Goal: Task Accomplishment & Management: Manage account settings

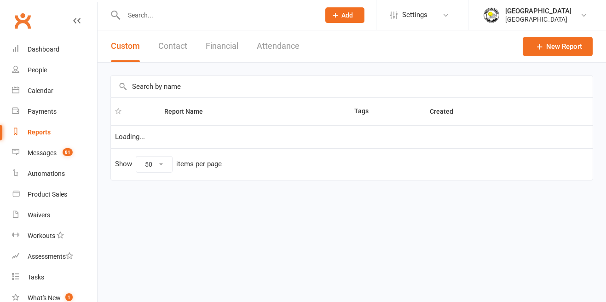
select select "50"
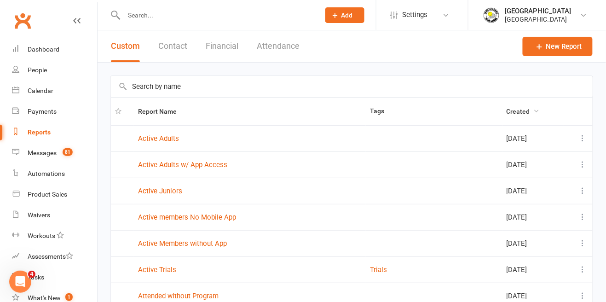
click at [506, 114] on span "Created" at bounding box center [523, 111] width 34 height 7
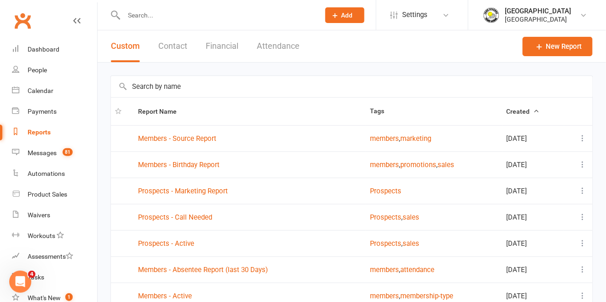
click at [519, 114] on span "Created" at bounding box center [523, 111] width 34 height 7
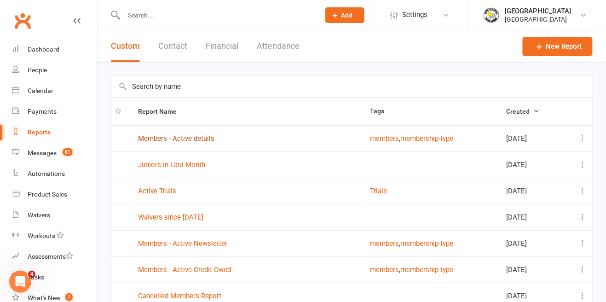
click at [162, 140] on link "Members - Active details" at bounding box center [176, 138] width 76 height 8
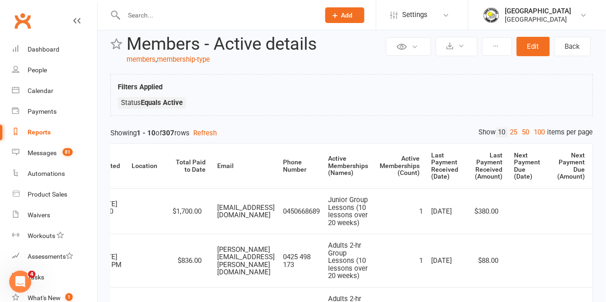
scroll to position [0, 174]
click at [523, 166] on div "Next Payment Due (Date)" at bounding box center [527, 166] width 26 height 29
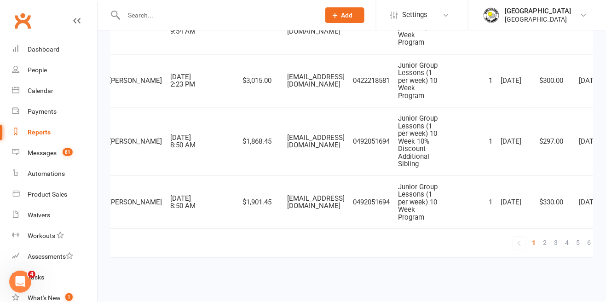
scroll to position [0, 0]
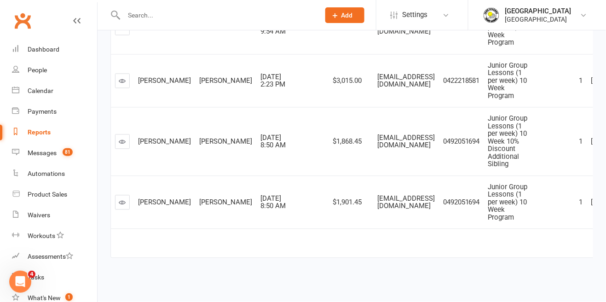
click at [125, 144] on icon at bounding box center [122, 141] width 7 height 7
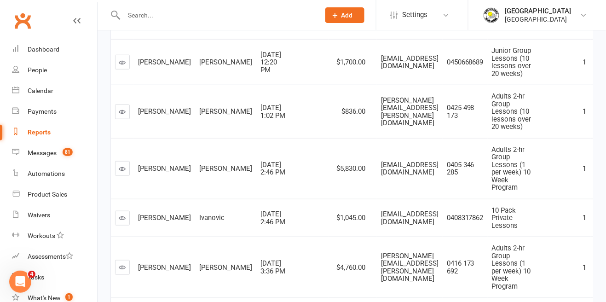
scroll to position [166, 0]
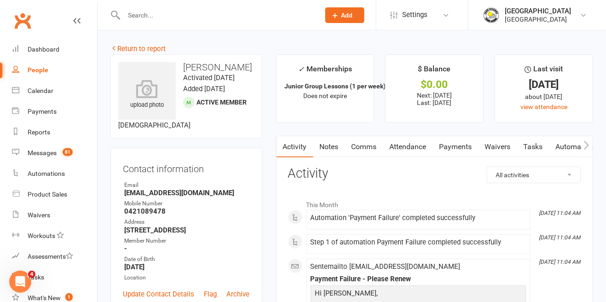
click at [461, 149] on link "Payments" at bounding box center [456, 146] width 46 height 21
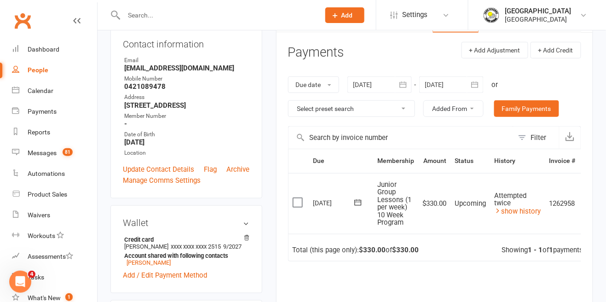
scroll to position [125, 0]
click at [512, 212] on link "show history" at bounding box center [517, 210] width 46 height 8
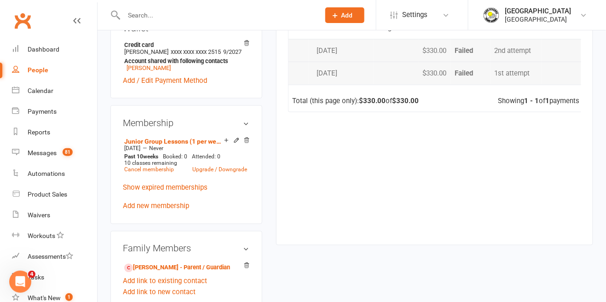
scroll to position [291, 0]
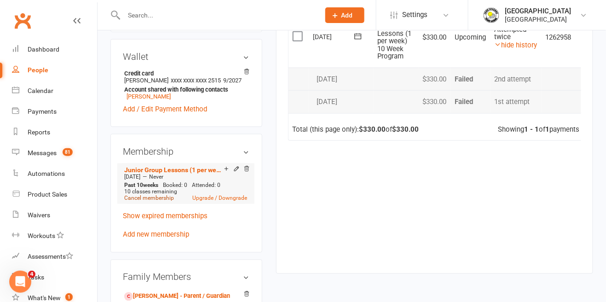
click at [143, 201] on link "Cancel membership" at bounding box center [149, 198] width 50 height 6
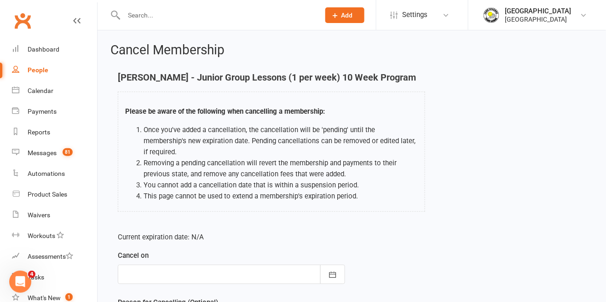
click at [281, 268] on div at bounding box center [231, 273] width 227 height 19
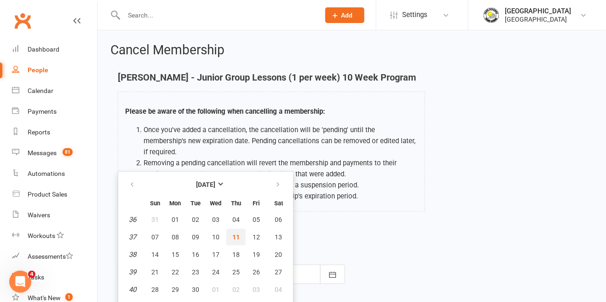
click at [237, 233] on span "11" at bounding box center [235, 236] width 7 height 7
type input "11 Sep 2025"
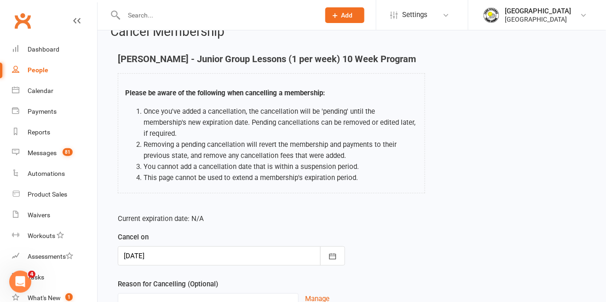
scroll to position [44, 0]
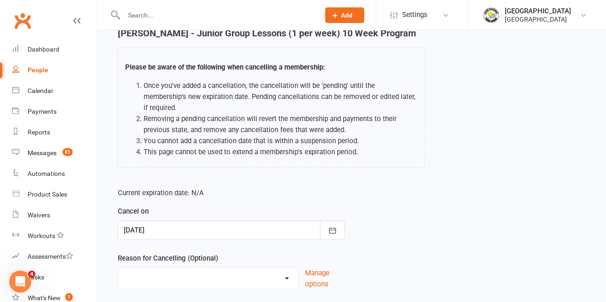
click at [246, 268] on select "Change to program Holiday Injury New program Not continuing Other reason" at bounding box center [208, 277] width 180 height 18
select select "4"
click at [118, 268] on select "Change to program Holiday Injury New program Not continuing Other reason" at bounding box center [208, 277] width 180 height 18
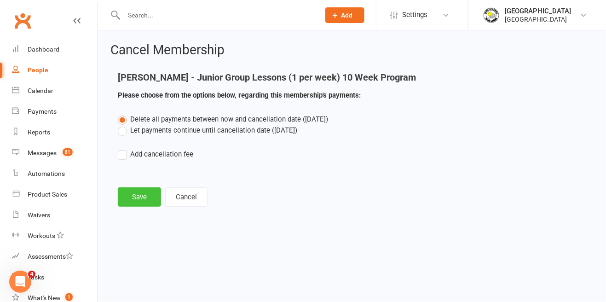
click at [137, 202] on button "Save" at bounding box center [139, 196] width 43 height 19
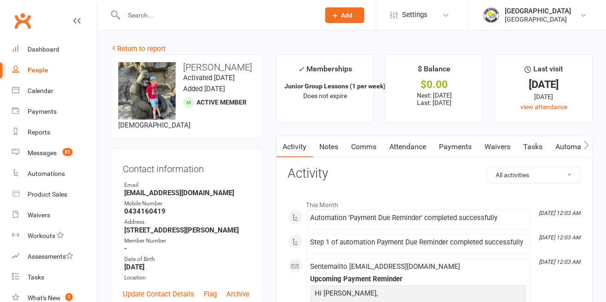
click at [464, 152] on link "Payments" at bounding box center [456, 146] width 46 height 21
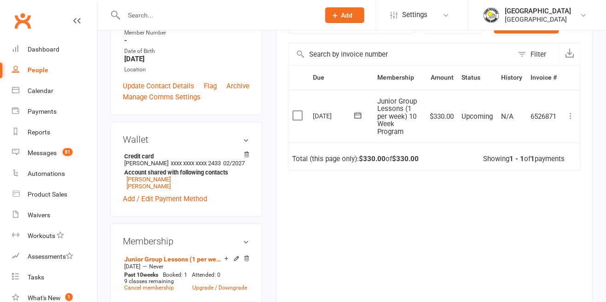
scroll to position [221, 0]
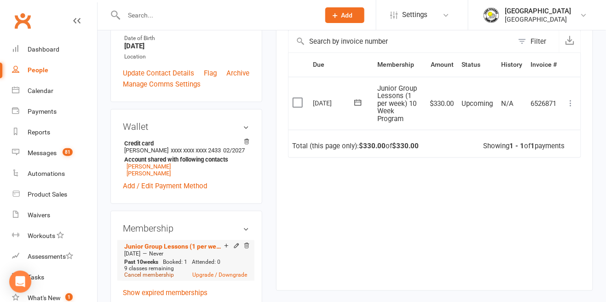
click at [147, 278] on link "Cancel membership" at bounding box center [149, 275] width 50 height 6
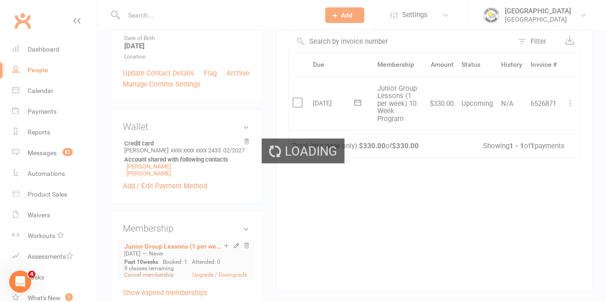
scroll to position [0, 0]
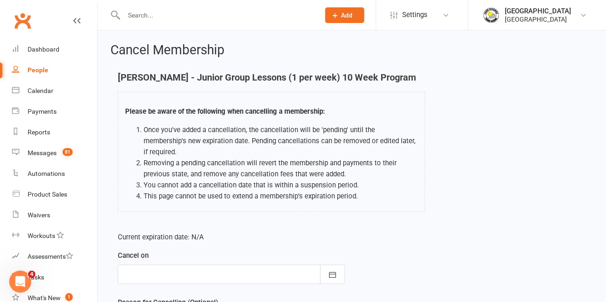
click at [208, 264] on div at bounding box center [231, 273] width 227 height 19
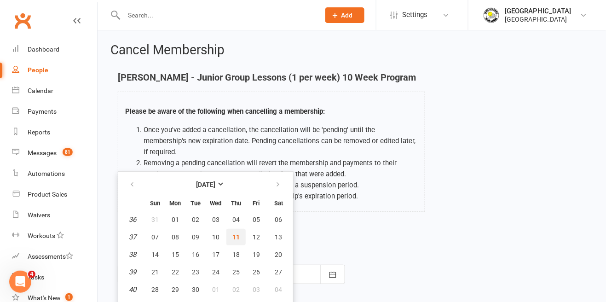
click at [231, 229] on button "11" at bounding box center [235, 237] width 19 height 17
type input "11 Sep 2025"
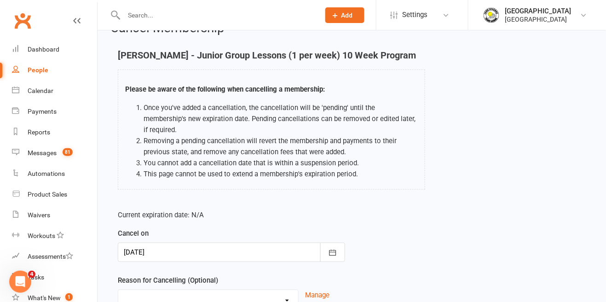
scroll to position [44, 0]
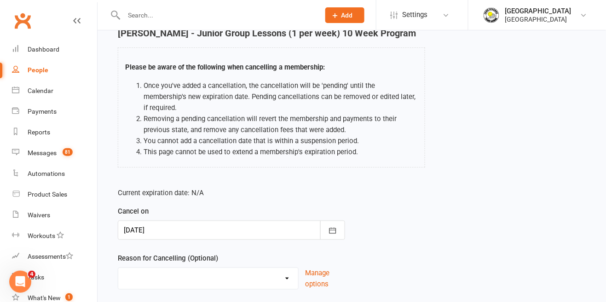
click at [183, 272] on select "Change to program Holiday Injury New program Not continuing Other reason" at bounding box center [208, 277] width 180 height 18
select select "3"
click at [118, 268] on select "Change to program Holiday Injury New program Not continuing Other reason" at bounding box center [208, 277] width 180 height 18
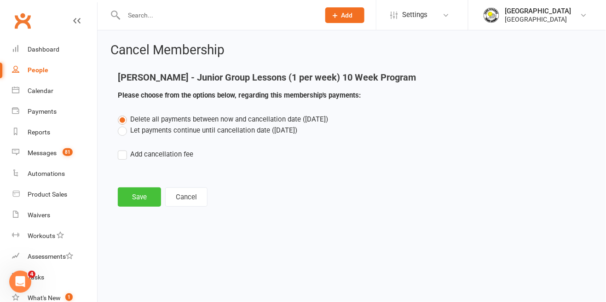
click at [136, 197] on button "Save" at bounding box center [139, 196] width 43 height 19
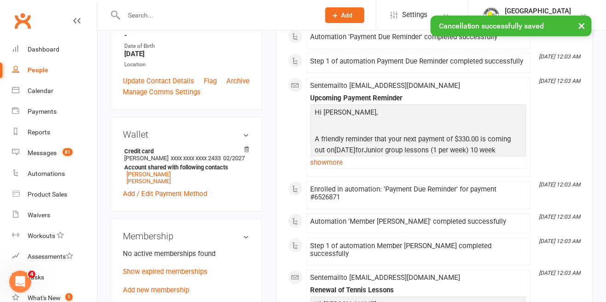
scroll to position [198, 0]
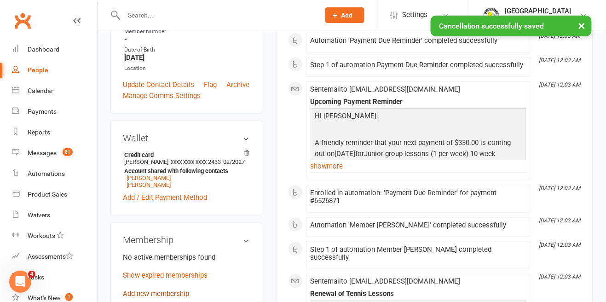
click at [156, 298] on link "Add new membership" at bounding box center [156, 294] width 66 height 8
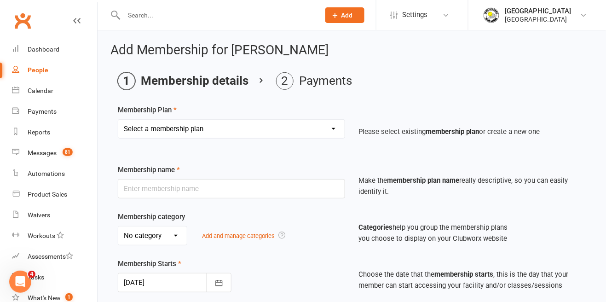
click at [285, 134] on select "Select a membership plan Create new Membership Plan Trial Junior Group Lesson (…" at bounding box center [231, 129] width 226 height 18
select select "34"
click at [118, 120] on select "Select a membership plan Create new Membership Plan Trial Junior Group Lesson (…" at bounding box center [231, 129] width 226 height 18
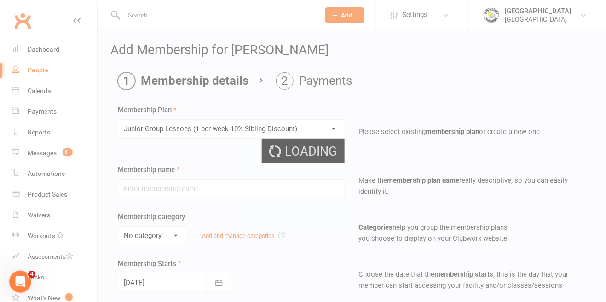
type input "Junior Group Lessons (1-per-week 10% Sibling Discount)"
select select "4"
type input "0"
type input "2"
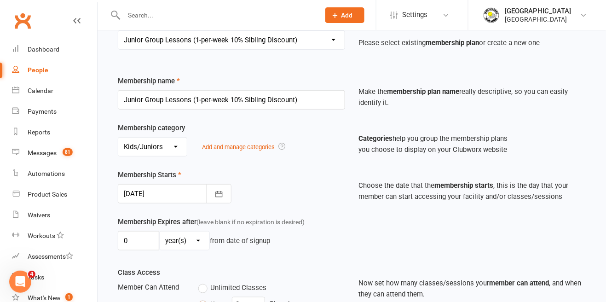
scroll to position [91, 0]
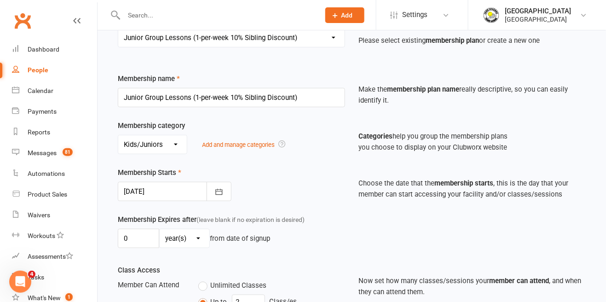
click at [173, 188] on div at bounding box center [175, 191] width 114 height 19
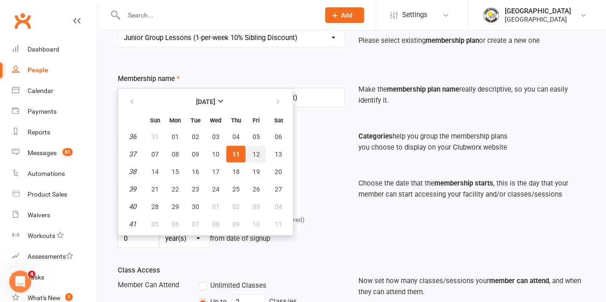
click at [253, 152] on span "12" at bounding box center [255, 153] width 7 height 7
type input "12 Sep 2025"
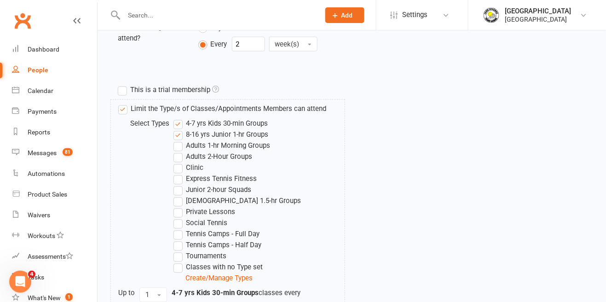
scroll to position [474, 0]
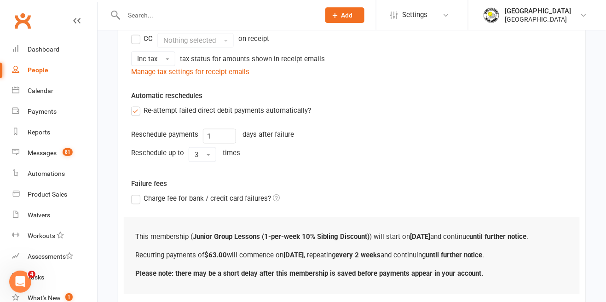
scroll to position [322, 0]
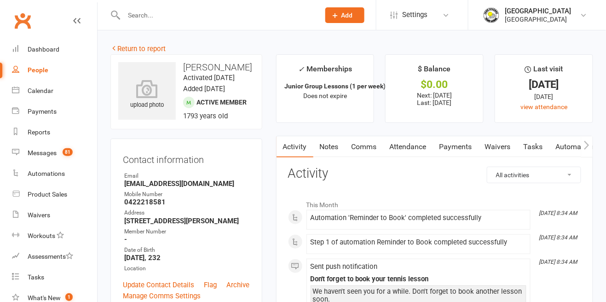
click at [459, 147] on link "Payments" at bounding box center [456, 146] width 46 height 21
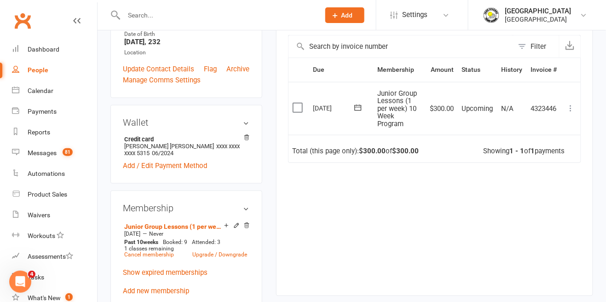
scroll to position [216, 0]
click at [151, 258] on link "Cancel membership" at bounding box center [149, 255] width 50 height 6
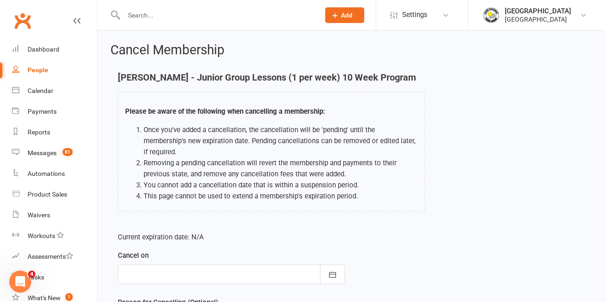
click at [252, 265] on div at bounding box center [231, 273] width 227 height 19
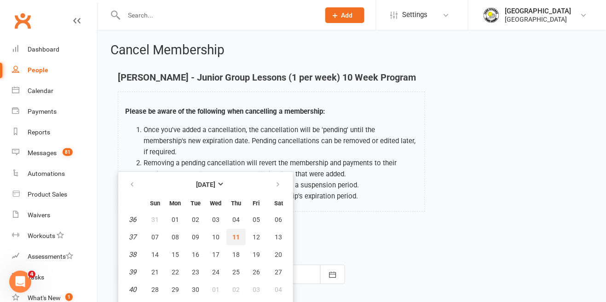
click at [237, 229] on button "11" at bounding box center [235, 237] width 19 height 17
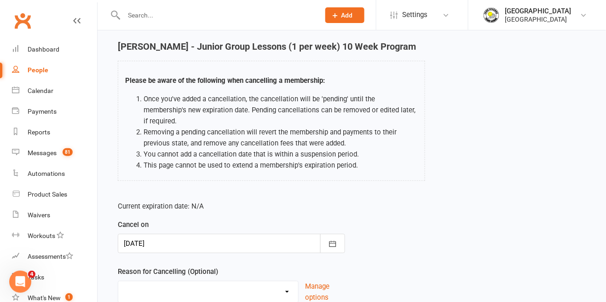
scroll to position [14, 0]
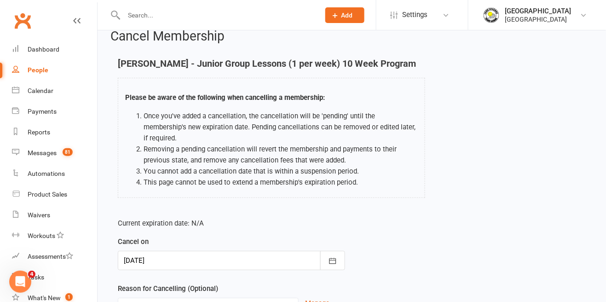
click at [260, 253] on div at bounding box center [231, 260] width 227 height 19
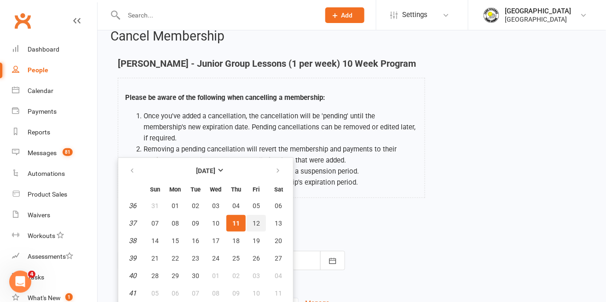
click at [254, 216] on button "12" at bounding box center [255, 223] width 19 height 17
type input "12 Sep 2025"
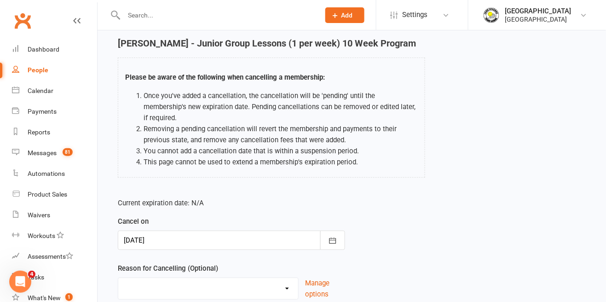
scroll to position [58, 0]
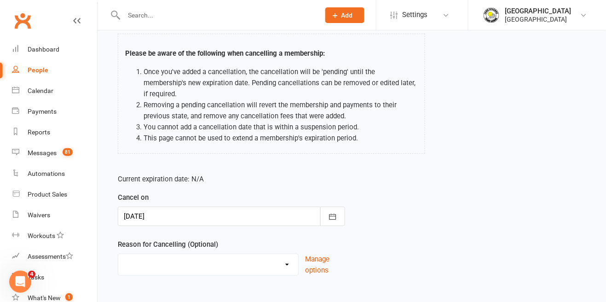
click at [235, 257] on select "Change to program Holiday Injury New program Not continuing Other reason" at bounding box center [208, 263] width 180 height 18
select select "3"
click at [118, 254] on select "Change to program Holiday Injury New program Not continuing Other reason" at bounding box center [208, 263] width 180 height 18
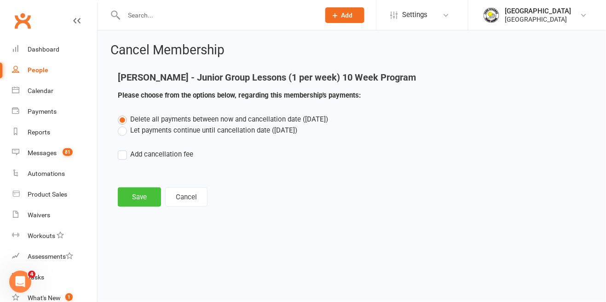
click at [140, 195] on button "Save" at bounding box center [139, 196] width 43 height 19
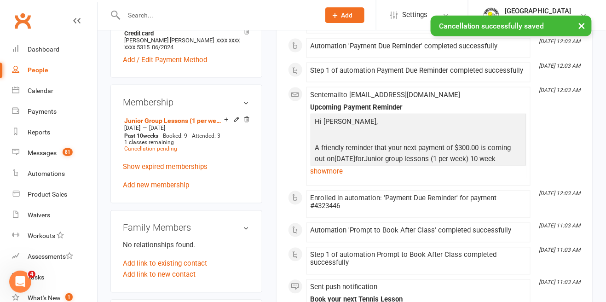
scroll to position [349, 0]
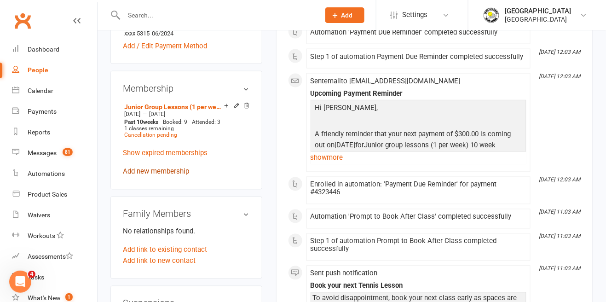
click at [181, 176] on link "Add new membership" at bounding box center [156, 171] width 66 height 8
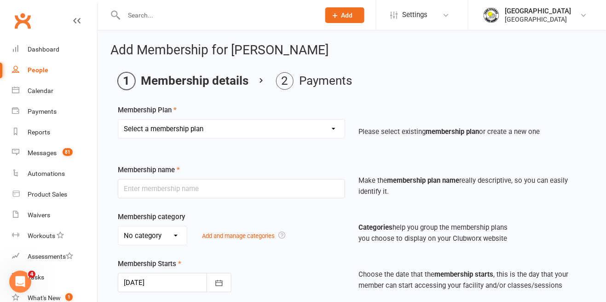
click at [295, 135] on select "Select a membership plan Create new Membership Plan Trial Junior Group Lesson (…" at bounding box center [231, 129] width 226 height 18
select select "21"
click at [118, 120] on select "Select a membership plan Create new Membership Plan Trial Junior Group Lesson (…" at bounding box center [231, 129] width 226 height 18
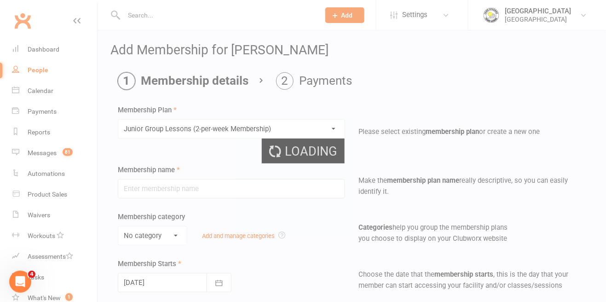
type input "Junior Group Lessons (2-per-week Membership)"
select select "4"
type input "0"
select select "1"
type input "4"
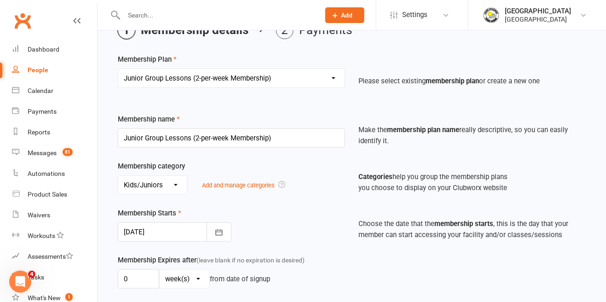
scroll to position [53, 0]
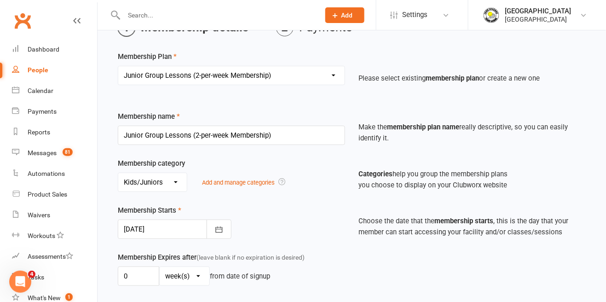
click at [183, 232] on div at bounding box center [175, 228] width 114 height 19
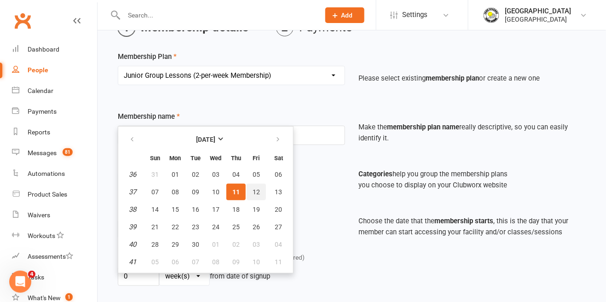
click at [257, 195] on span "12" at bounding box center [255, 191] width 7 height 7
type input "12 Sep 2025"
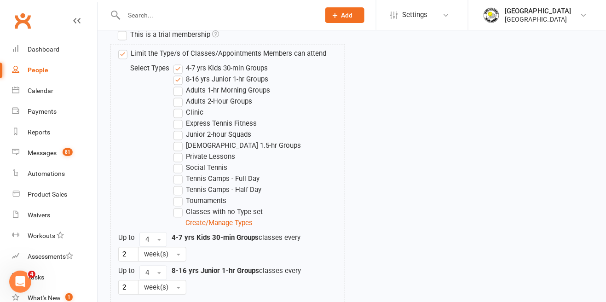
scroll to position [474, 0]
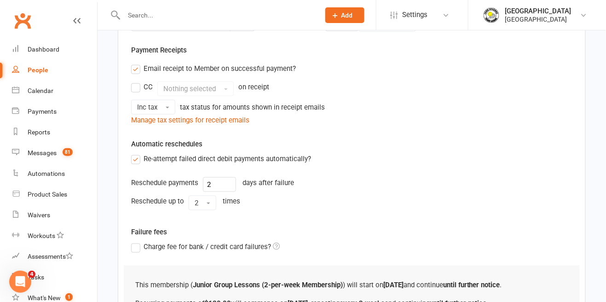
scroll to position [322, 0]
